Goal: Task Accomplishment & Management: Complete application form

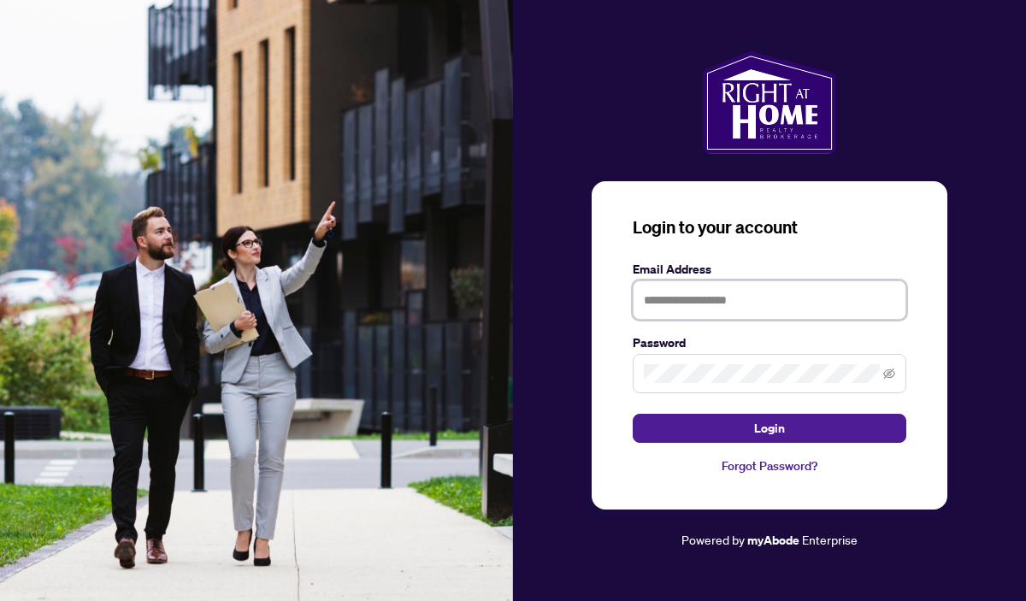
click at [803, 304] on input "text" at bounding box center [770, 299] width 274 height 39
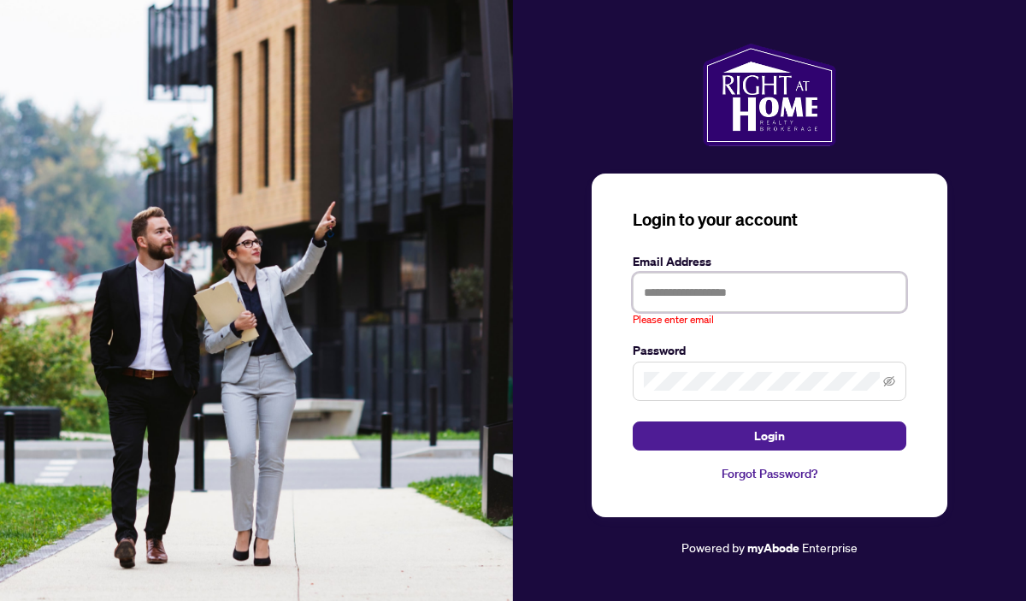
type input "**********"
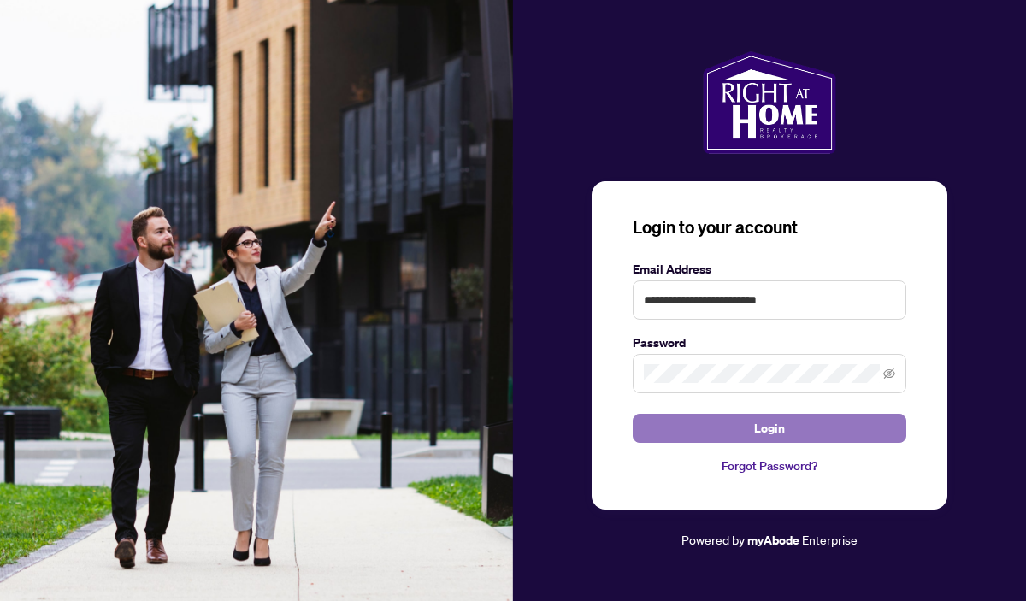
click at [872, 436] on button "Login" at bounding box center [770, 428] width 274 height 29
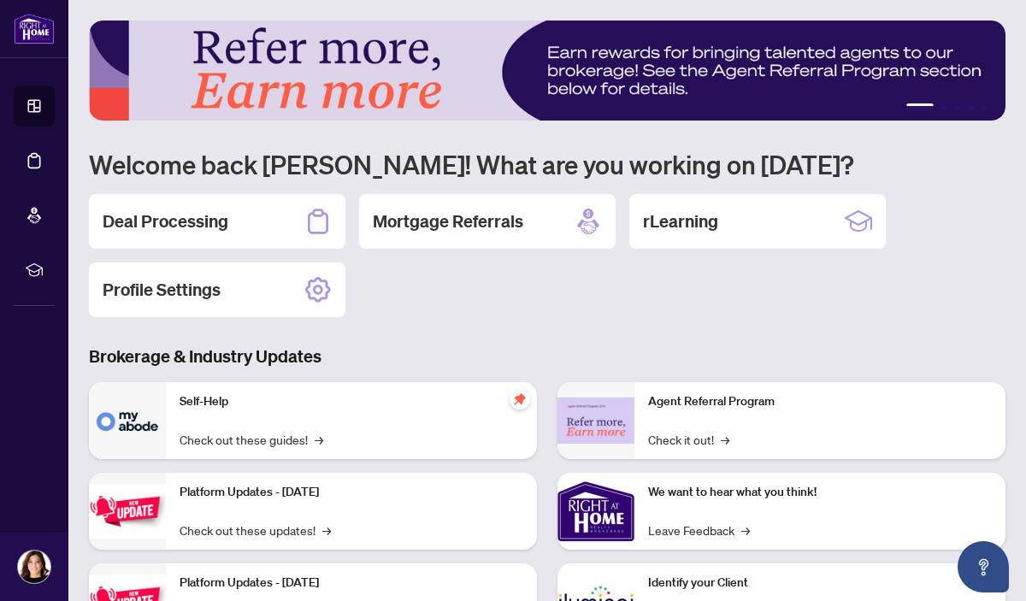
click at [217, 220] on h2 "Deal Processing" at bounding box center [166, 221] width 126 height 24
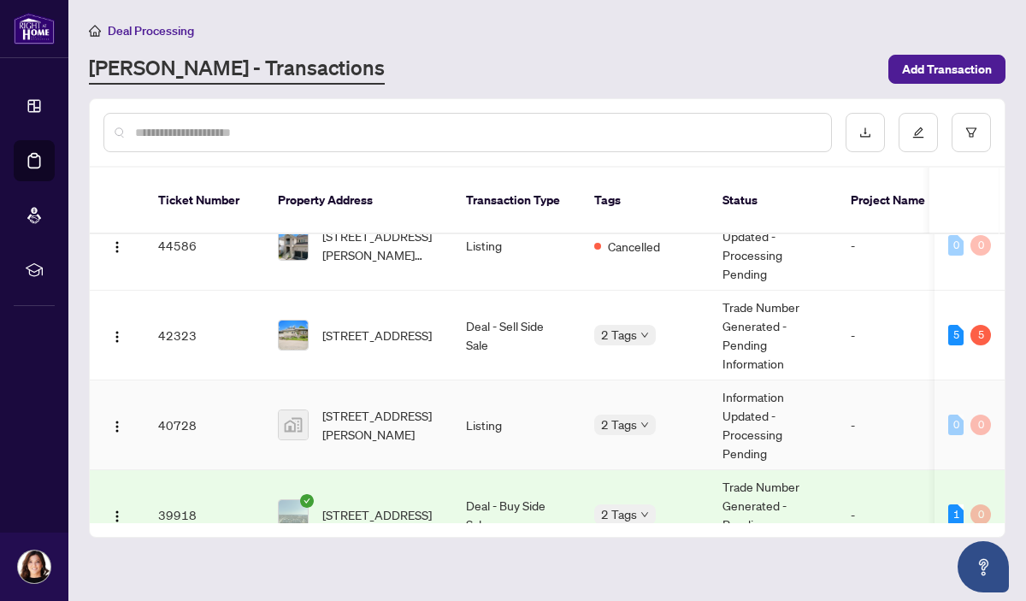
scroll to position [303, 0]
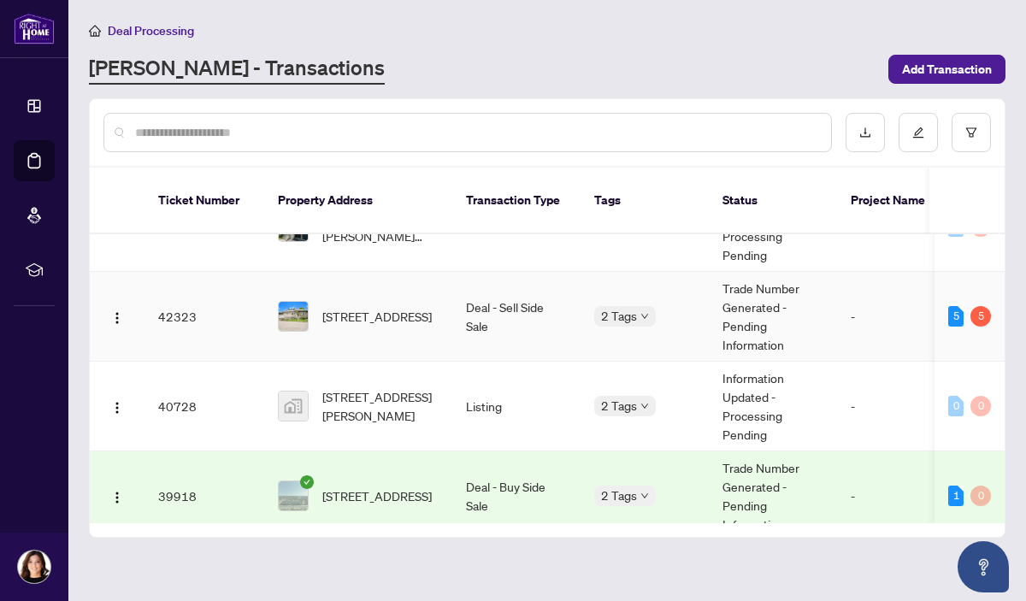
click at [345, 307] on span "[STREET_ADDRESS]" at bounding box center [376, 316] width 109 height 19
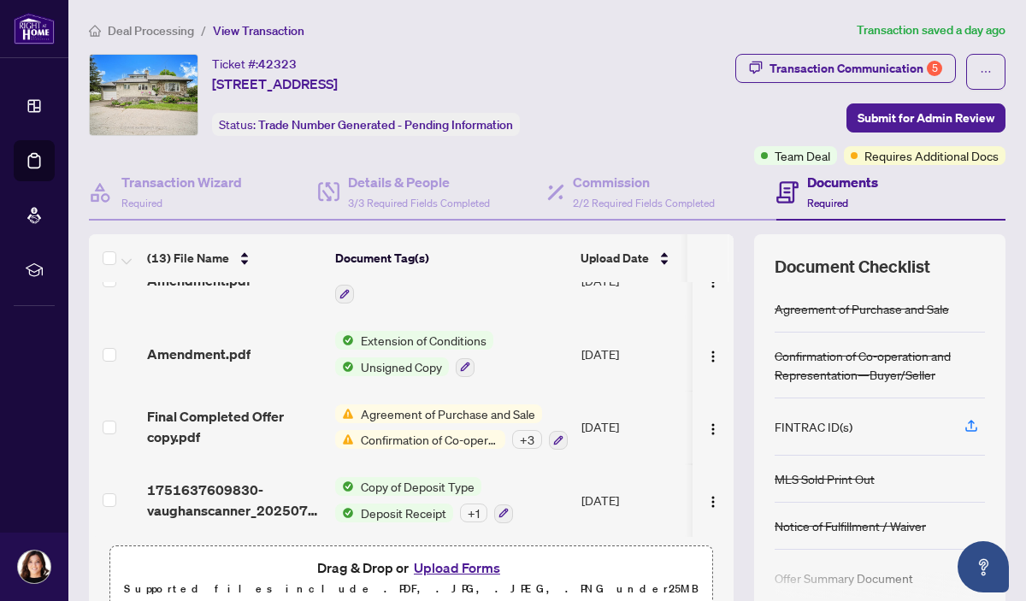
scroll to position [139, 0]
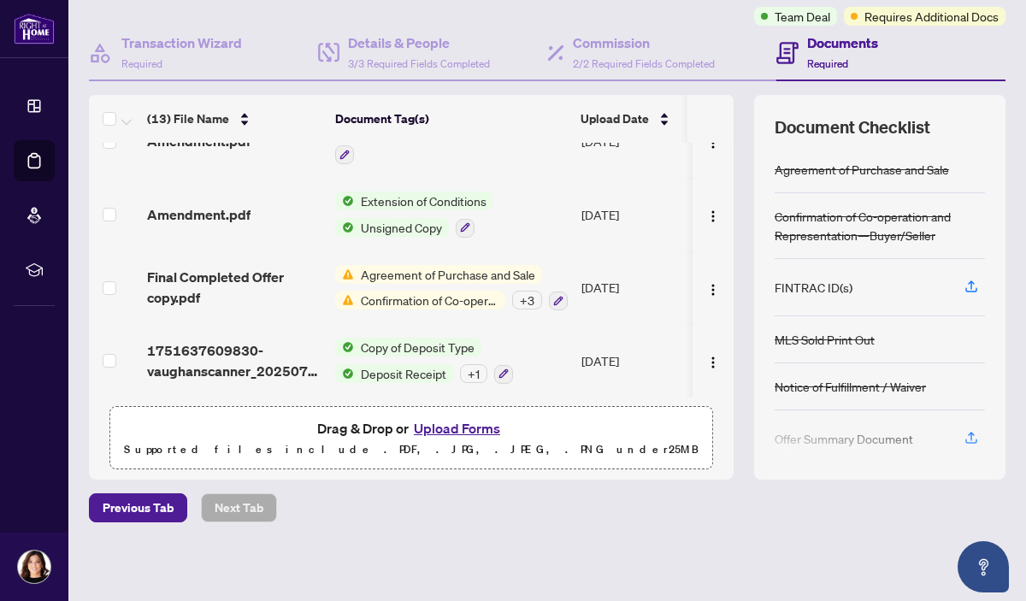
click at [446, 430] on button "Upload Forms" at bounding box center [457, 428] width 97 height 22
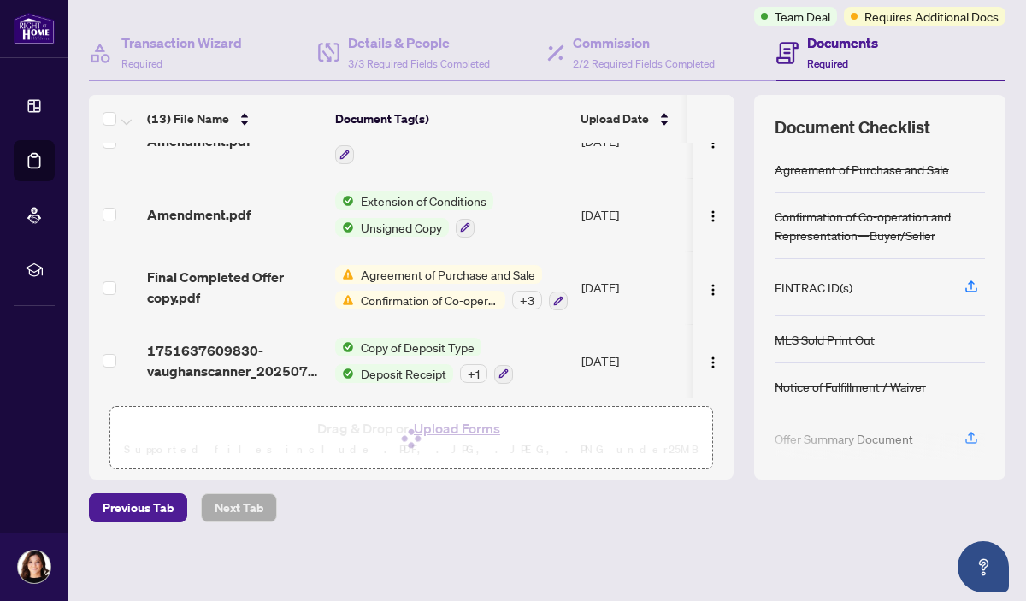
scroll to position [0, 0]
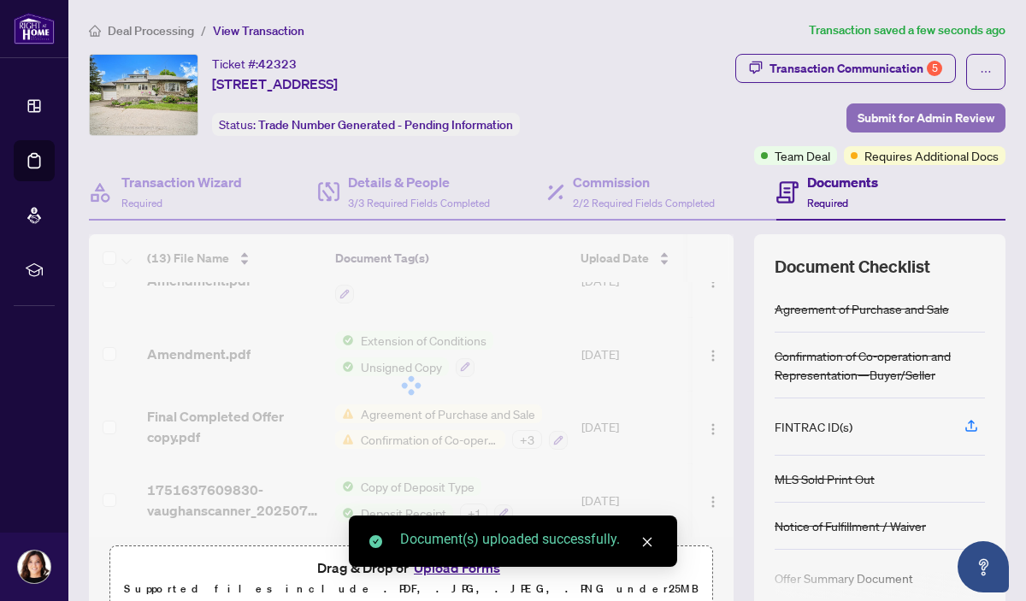
click at [976, 117] on span "Submit for Admin Review" at bounding box center [926, 117] width 137 height 27
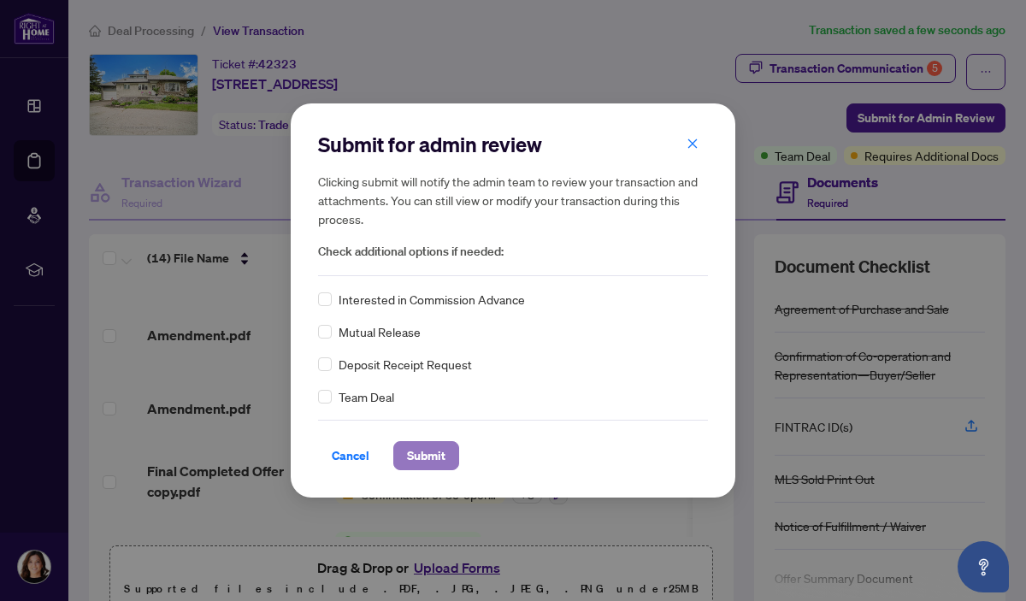
click at [434, 457] on span "Submit" at bounding box center [426, 455] width 38 height 27
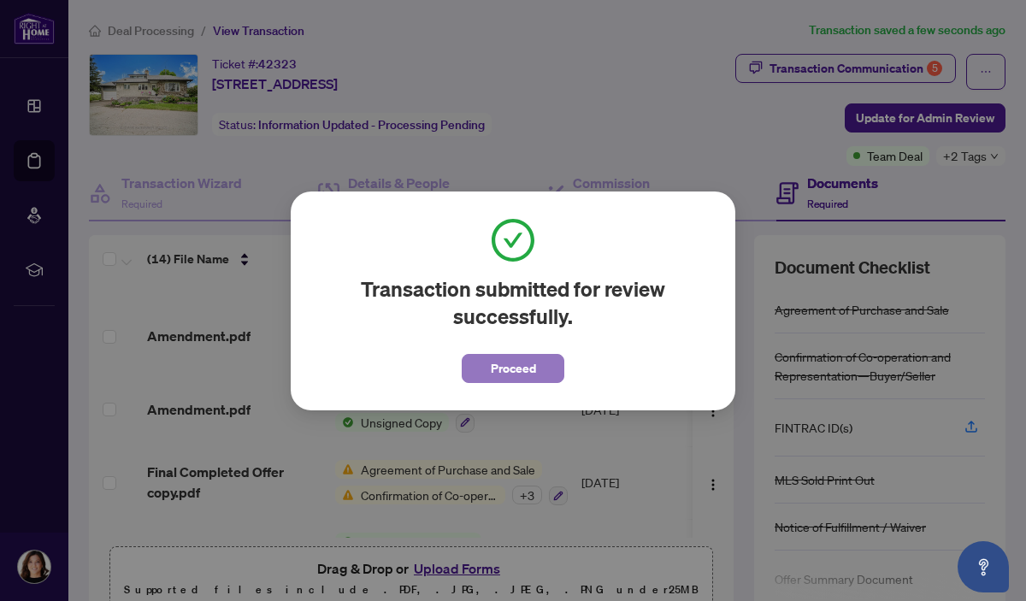
click at [512, 369] on span "Proceed" at bounding box center [513, 368] width 45 height 27
